Goal: Task Accomplishment & Management: Manage account settings

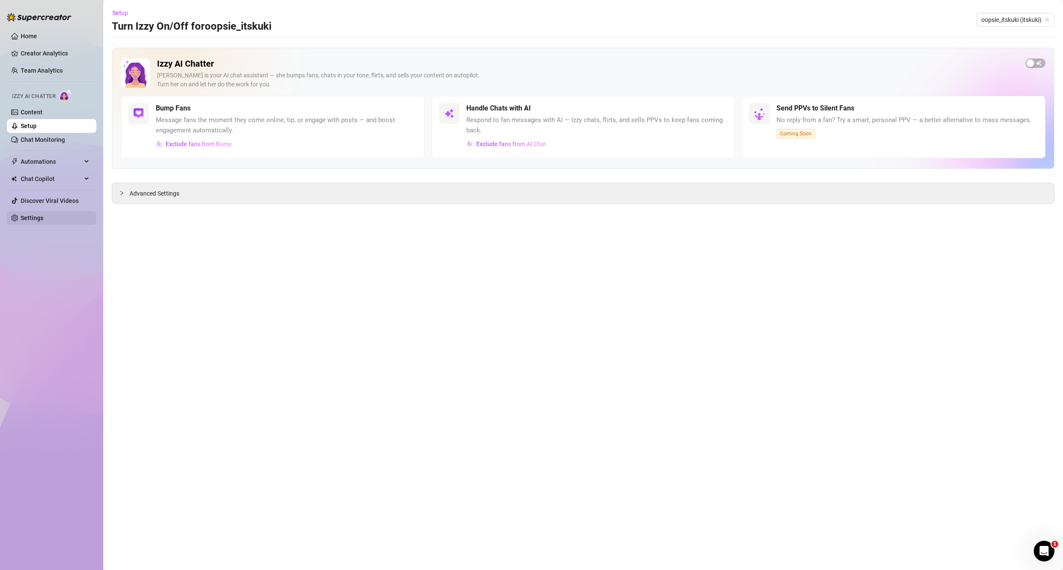
click at [43, 221] on link "Settings" at bounding box center [32, 218] width 23 height 7
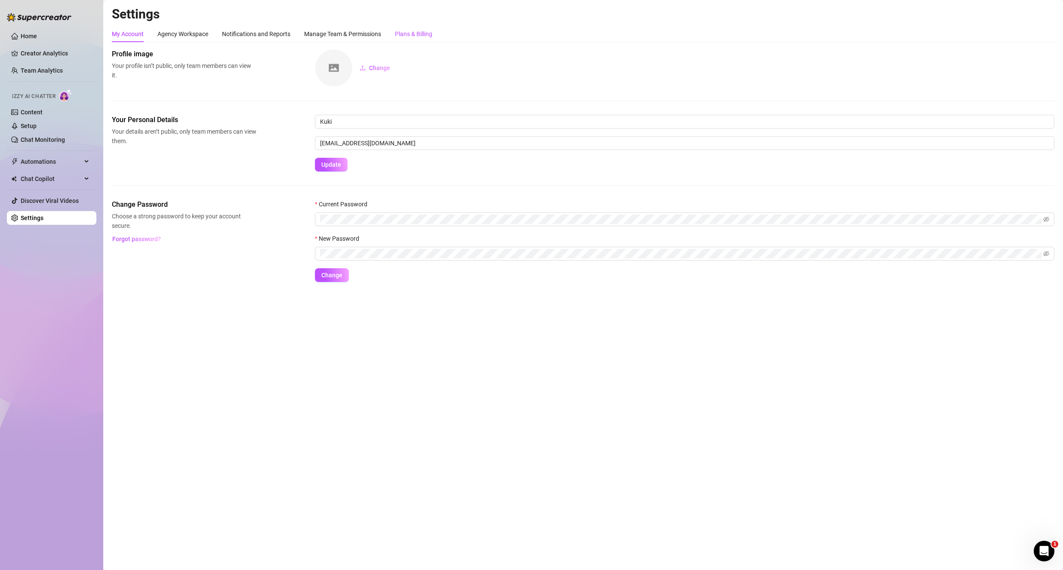
click at [418, 34] on div "Plans & Billing" at bounding box center [413, 33] width 37 height 9
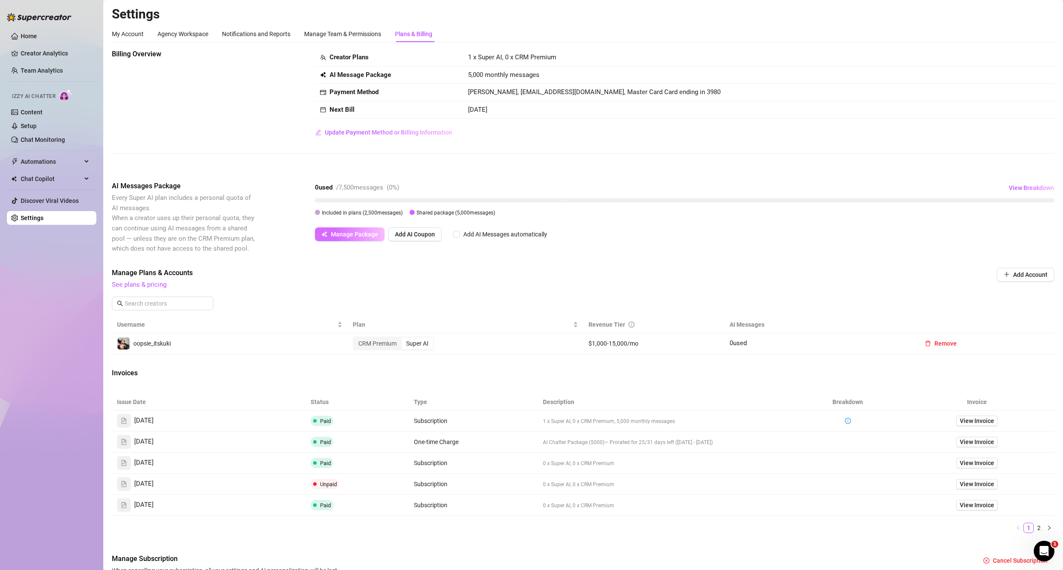
click at [368, 238] on span "Manage Package" at bounding box center [354, 234] width 47 height 7
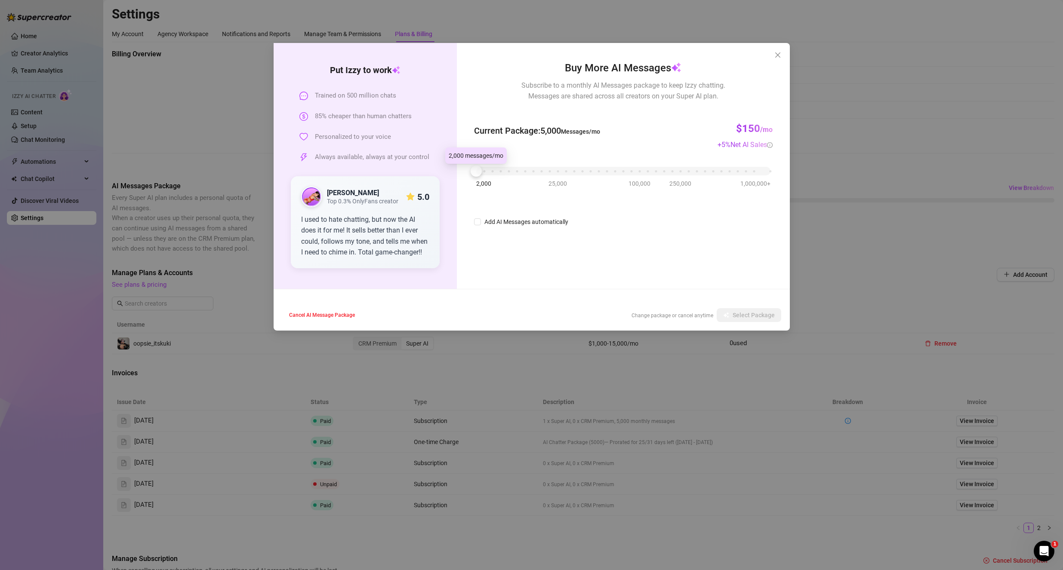
drag, startPoint x: 477, startPoint y: 173, endPoint x: 449, endPoint y: 177, distance: 28.3
click at [450, 177] on div "Put [PERSON_NAME] to work Trained on 500 million chats 85% cheaper than human c…" at bounding box center [532, 166] width 516 height 246
click at [822, 248] on div "Put [PERSON_NAME] to work Trained on 500 million chats 85% cheaper than human c…" at bounding box center [531, 285] width 1063 height 570
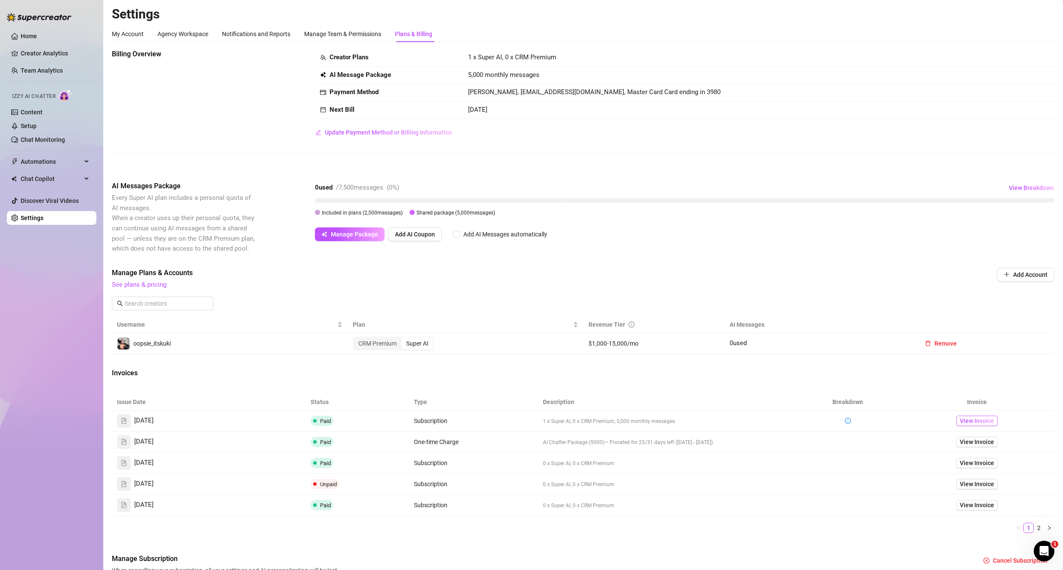
click at [976, 420] on span "View Invoice" at bounding box center [977, 420] width 34 height 9
click at [169, 286] on span "See plans & pricing" at bounding box center [525, 285] width 826 height 10
click at [161, 283] on link "See plans & pricing" at bounding box center [139, 285] width 55 height 8
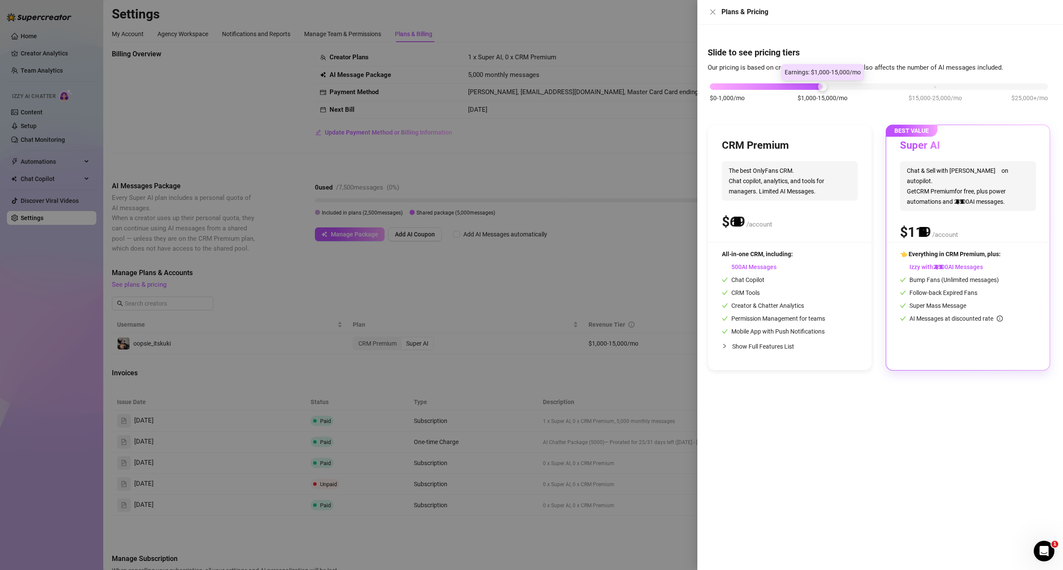
drag, startPoint x: 817, startPoint y: 86, endPoint x: 837, endPoint y: 94, distance: 21.6
click at [837, 87] on div "$0-1,000/mo $1,000-15,000/mo $15,000-25,000/mo $25,000+/mo" at bounding box center [879, 84] width 338 height 5
click at [621, 153] on div at bounding box center [531, 285] width 1063 height 570
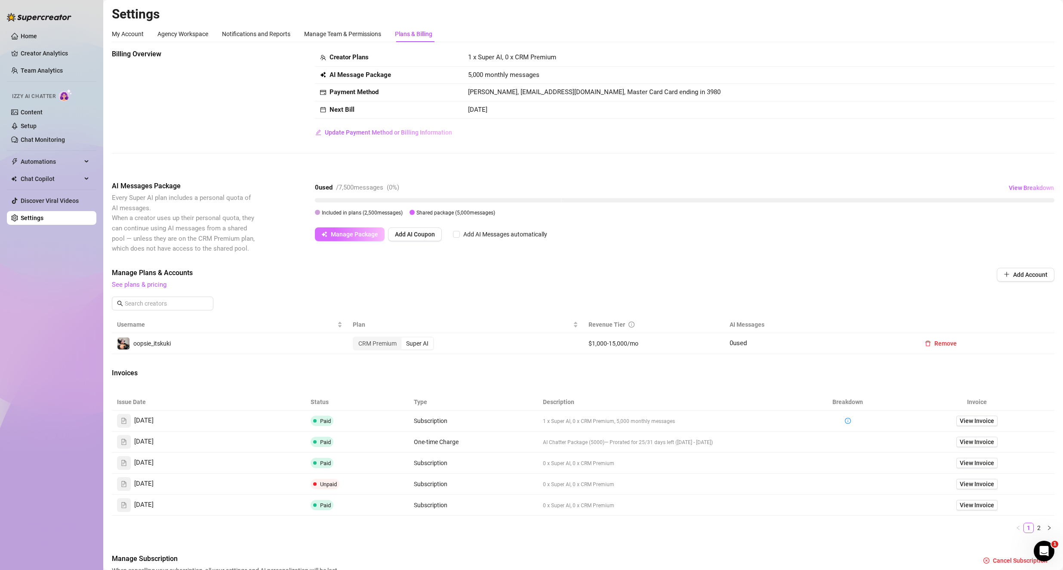
click at [352, 236] on span "Manage Package" at bounding box center [354, 234] width 47 height 7
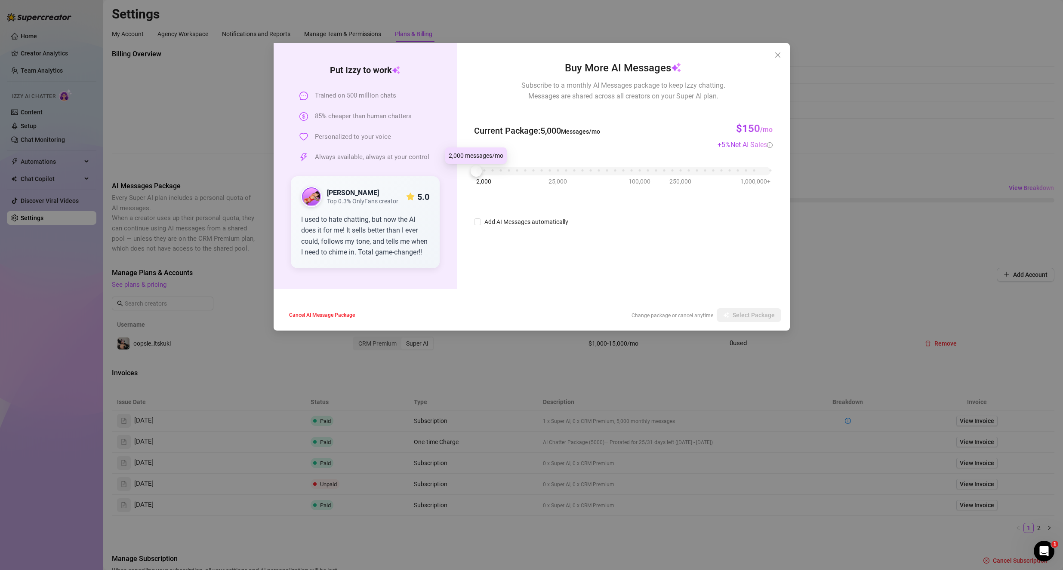
click at [474, 171] on div at bounding box center [476, 171] width 11 height 11
click at [539, 169] on div "2,000 25,000 100,000 250,000 1,000,000+" at bounding box center [623, 167] width 294 height 5
click at [490, 168] on div "2,000 25,000 100,000 250,000 1,000,000+" at bounding box center [623, 167] width 294 height 5
drag, startPoint x: 486, startPoint y: 171, endPoint x: 472, endPoint y: 173, distance: 13.4
click at [472, 173] on div at bounding box center [476, 171] width 11 height 11
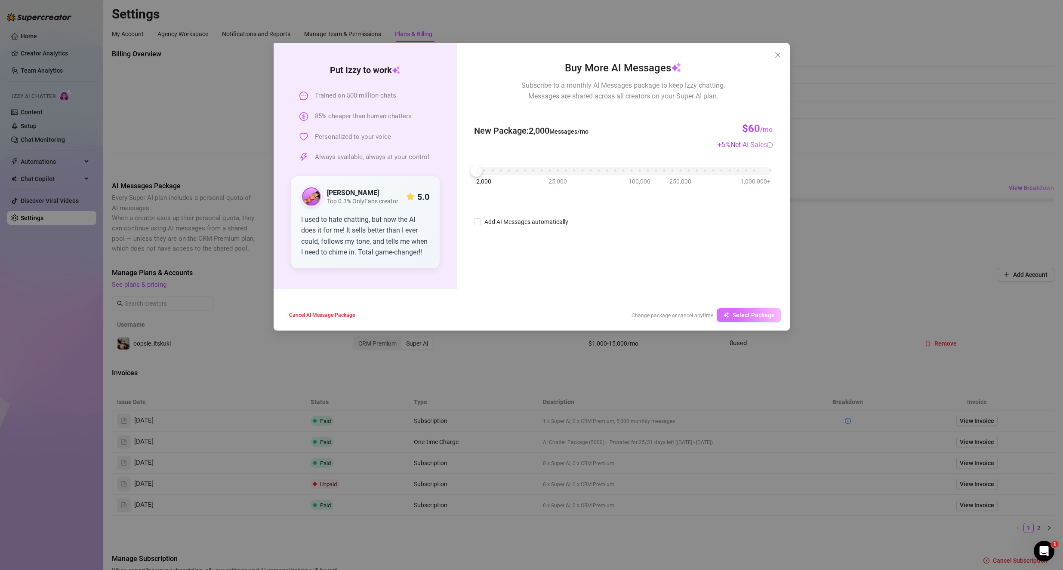
click at [756, 315] on span "Select Package" at bounding box center [754, 315] width 42 height 7
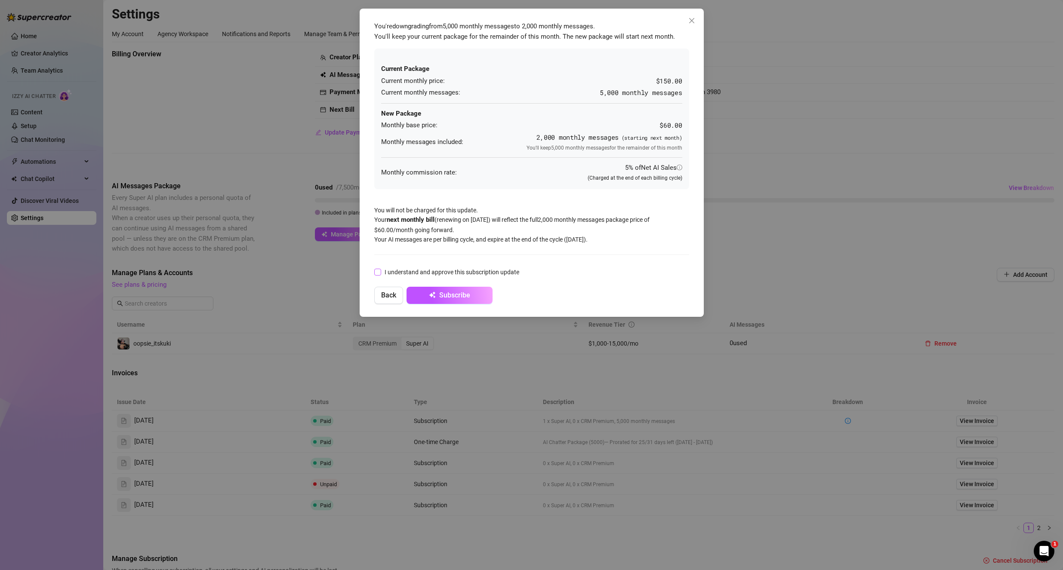
click at [430, 270] on span "I understand and approve this subscription update" at bounding box center [452, 272] width 142 height 9
click at [380, 270] on input "I understand and approve this subscription update" at bounding box center [377, 272] width 6 height 6
checkbox input "true"
click at [460, 297] on span "Subscribe" at bounding box center [454, 295] width 31 height 8
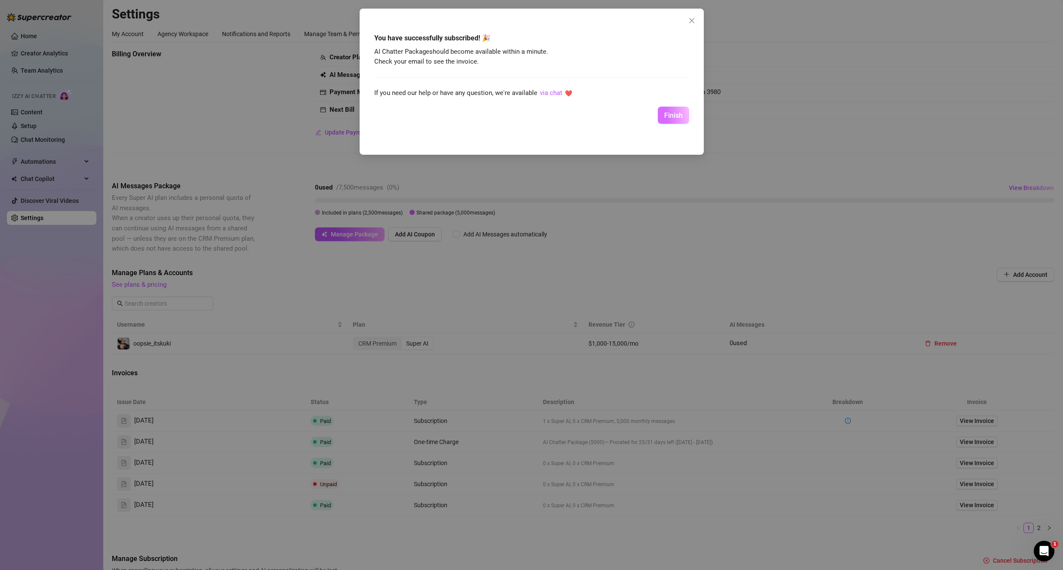
click at [675, 118] on span "Finish" at bounding box center [673, 115] width 18 height 8
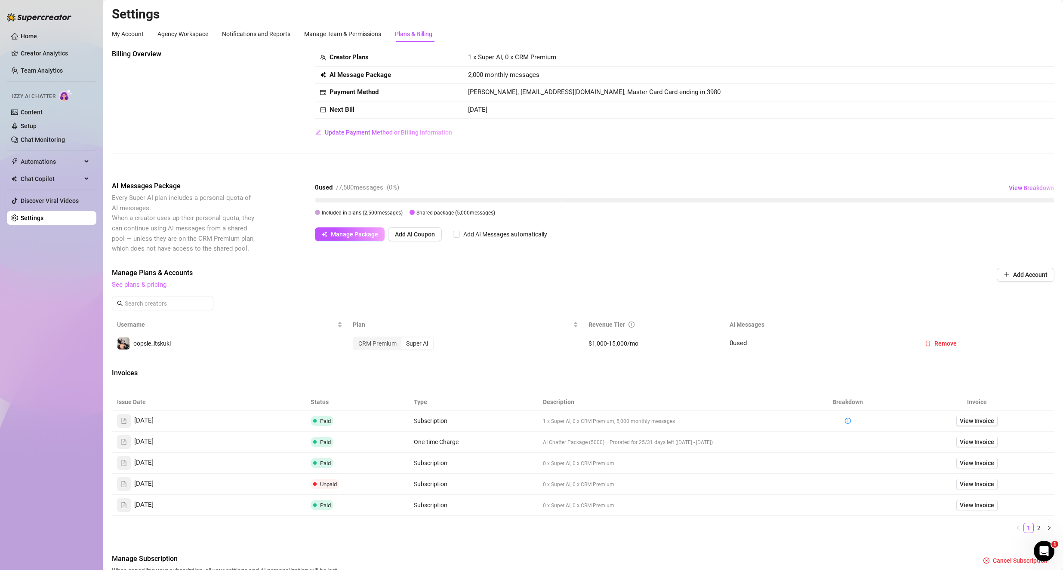
click at [156, 286] on link "See plans & pricing" at bounding box center [139, 285] width 55 height 8
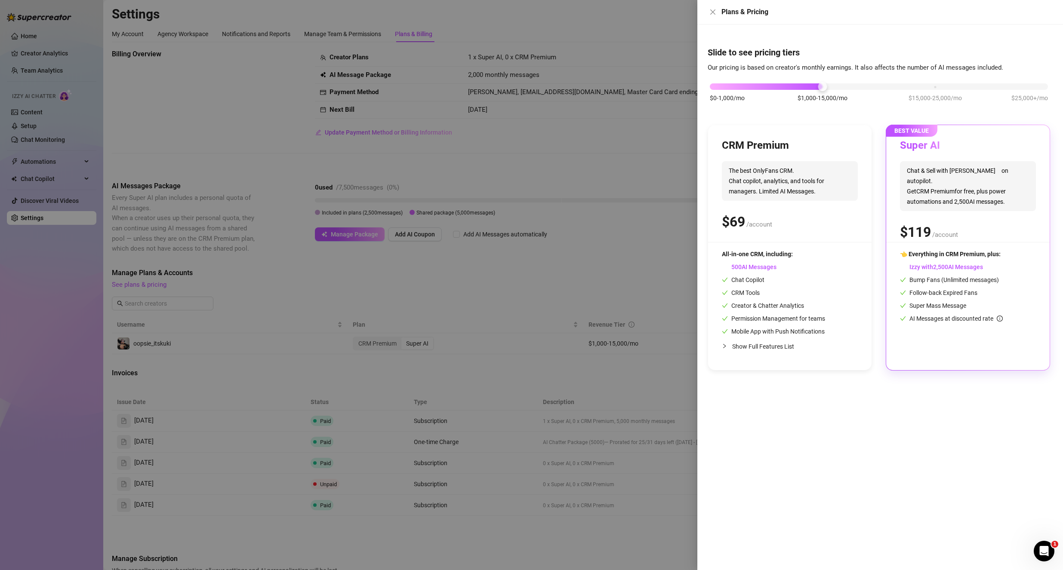
click at [487, 276] on div at bounding box center [531, 285] width 1063 height 570
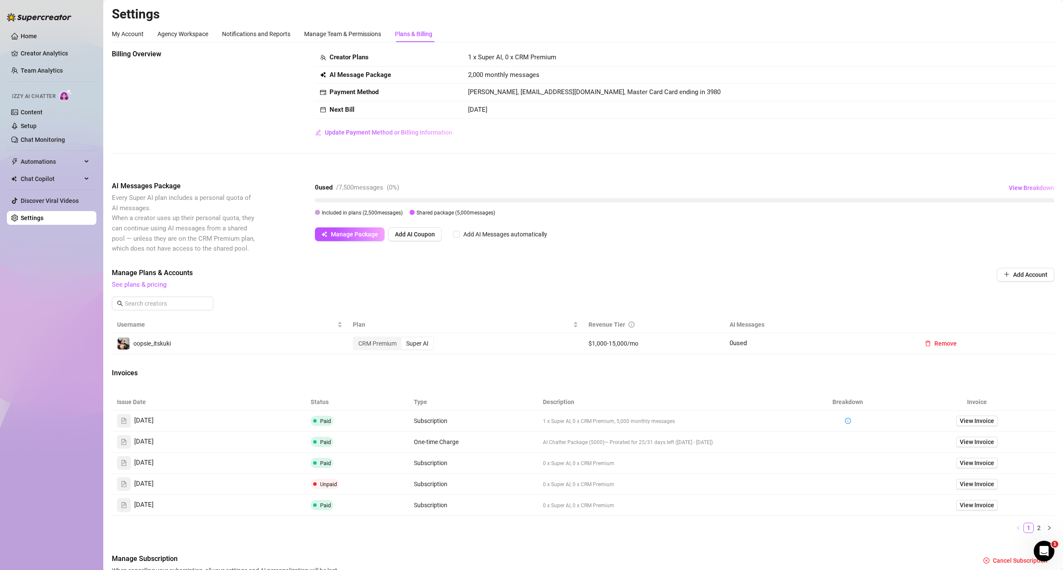
click at [400, 281] on span "See plans & pricing" at bounding box center [525, 285] width 826 height 10
click at [326, 234] on button "Manage Package" at bounding box center [350, 235] width 70 height 14
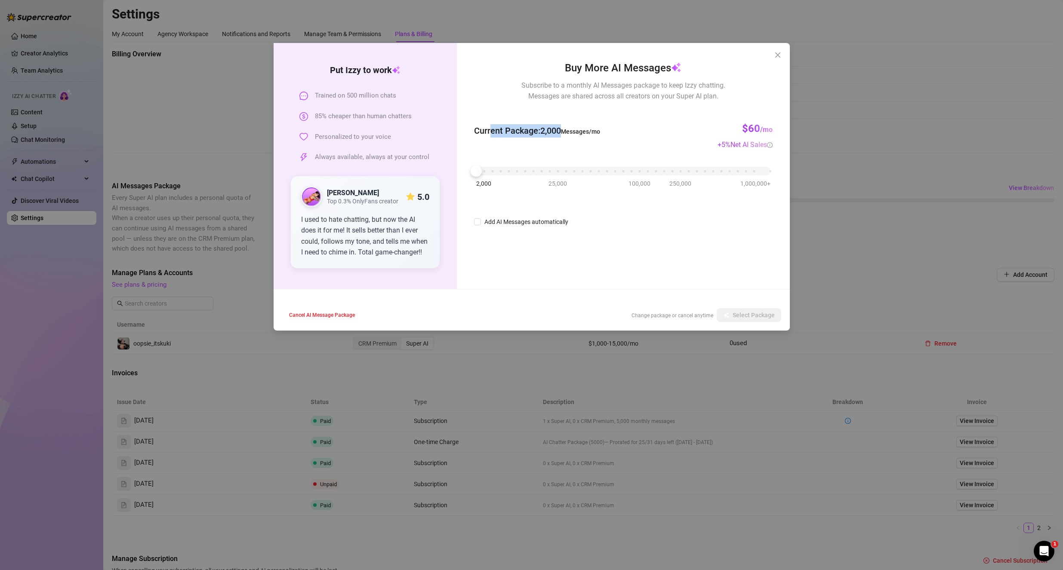
drag, startPoint x: 562, startPoint y: 128, endPoint x: 472, endPoint y: 125, distance: 90.0
click at [487, 127] on span "Current Package : 2,000 Messages/mo" at bounding box center [537, 130] width 126 height 13
click at [776, 53] on icon "close" at bounding box center [777, 55] width 7 height 7
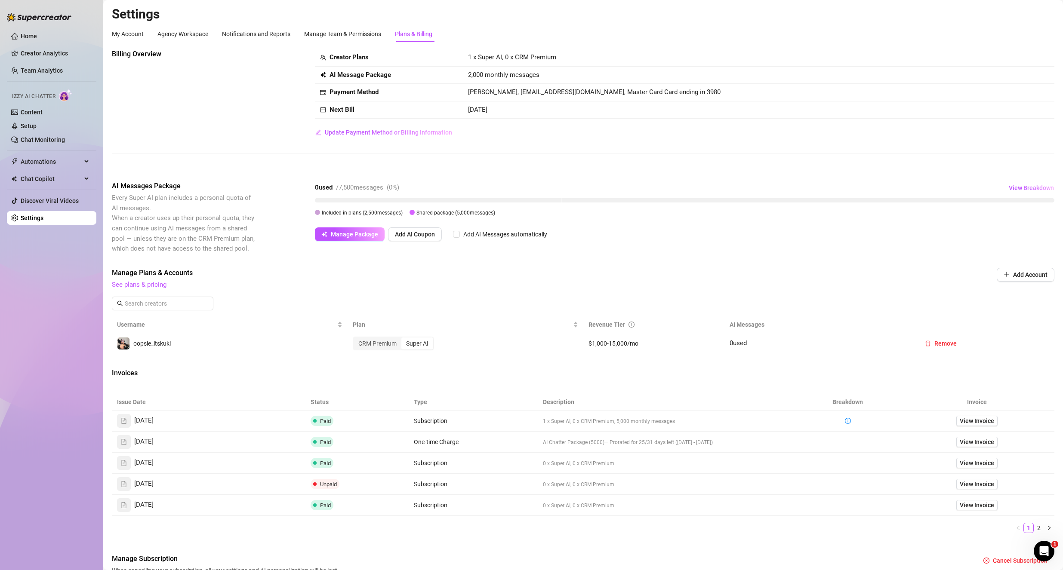
click at [645, 267] on div "Billing Overview Creator Plans 1 x Super AI, 0 x CRM Premium AI Message Package…" at bounding box center [583, 317] width 942 height 536
click at [1009, 186] on span "View Breakdown" at bounding box center [1031, 188] width 45 height 7
click at [868, 196] on div "0 used / 7,500 messages ( 0 %) View Breakdown Included in plans ( 2,500 message…" at bounding box center [684, 199] width 739 height 36
